Goal: Find contact information: Find contact information

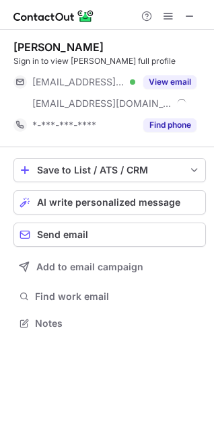
scroll to position [314, 214]
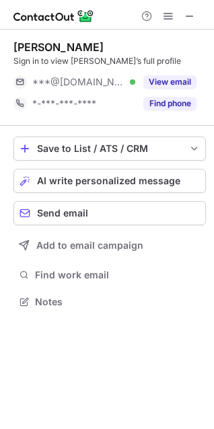
scroll to position [293, 214]
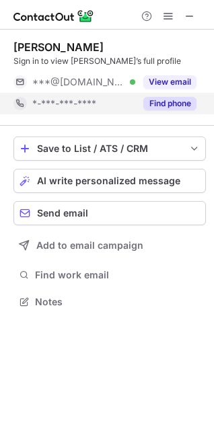
click at [194, 94] on div "Find phone" at bounding box center [165, 104] width 61 height 22
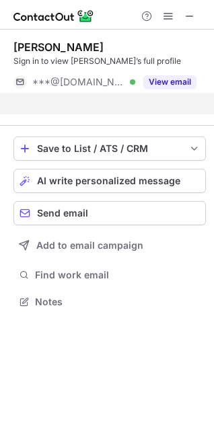
scroll to position [271, 214]
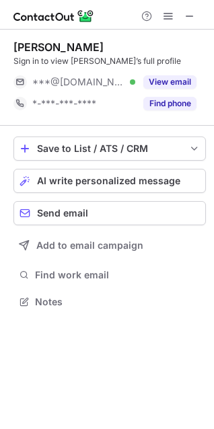
scroll to position [293, 214]
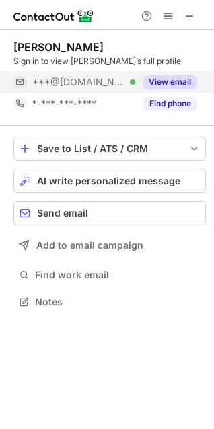
click at [180, 79] on button "View email" at bounding box center [169, 81] width 53 height 13
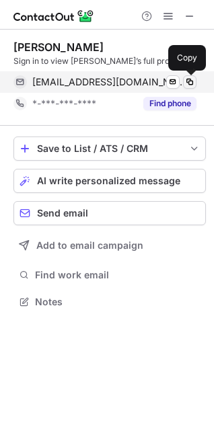
click at [190, 78] on span at bounding box center [189, 82] width 11 height 11
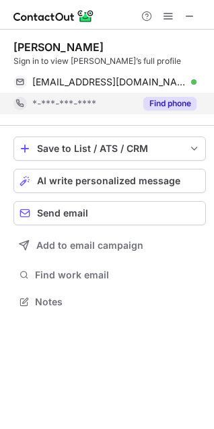
click at [174, 100] on button "Find phone" at bounding box center [169, 103] width 53 height 13
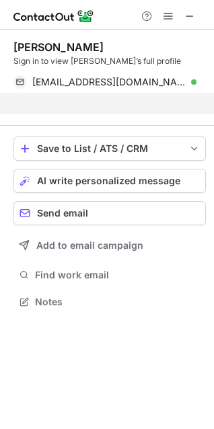
scroll to position [271, 214]
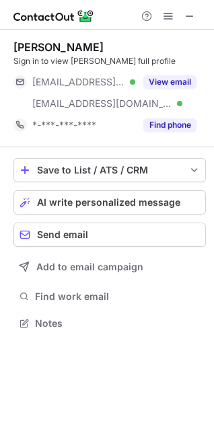
scroll to position [314, 214]
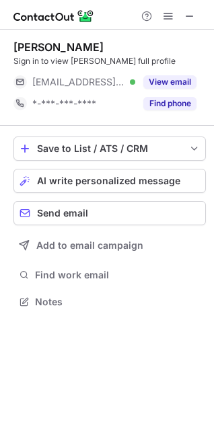
scroll to position [293, 214]
